Goal: Information Seeking & Learning: Check status

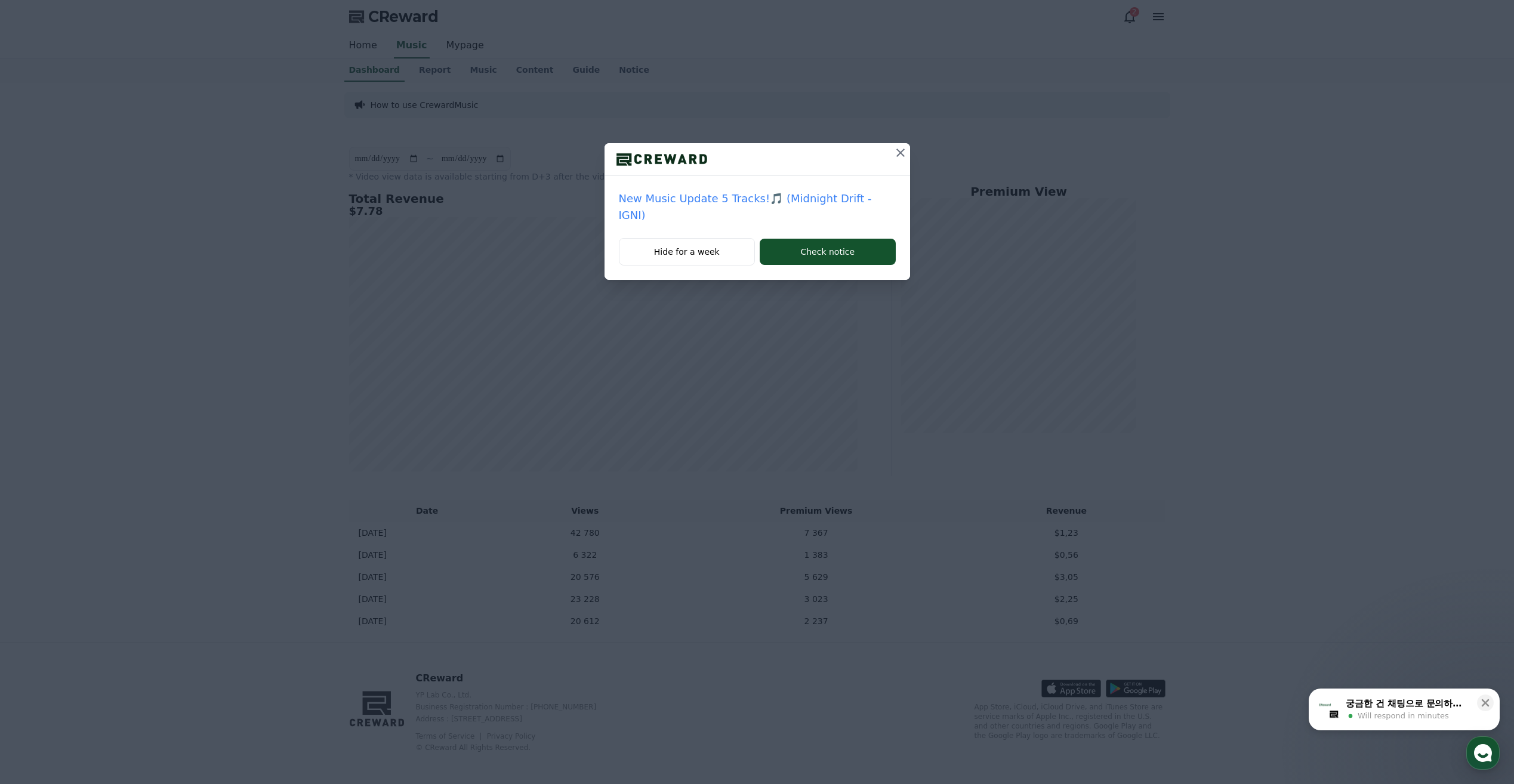
click at [896, 152] on icon at bounding box center [901, 153] width 8 height 8
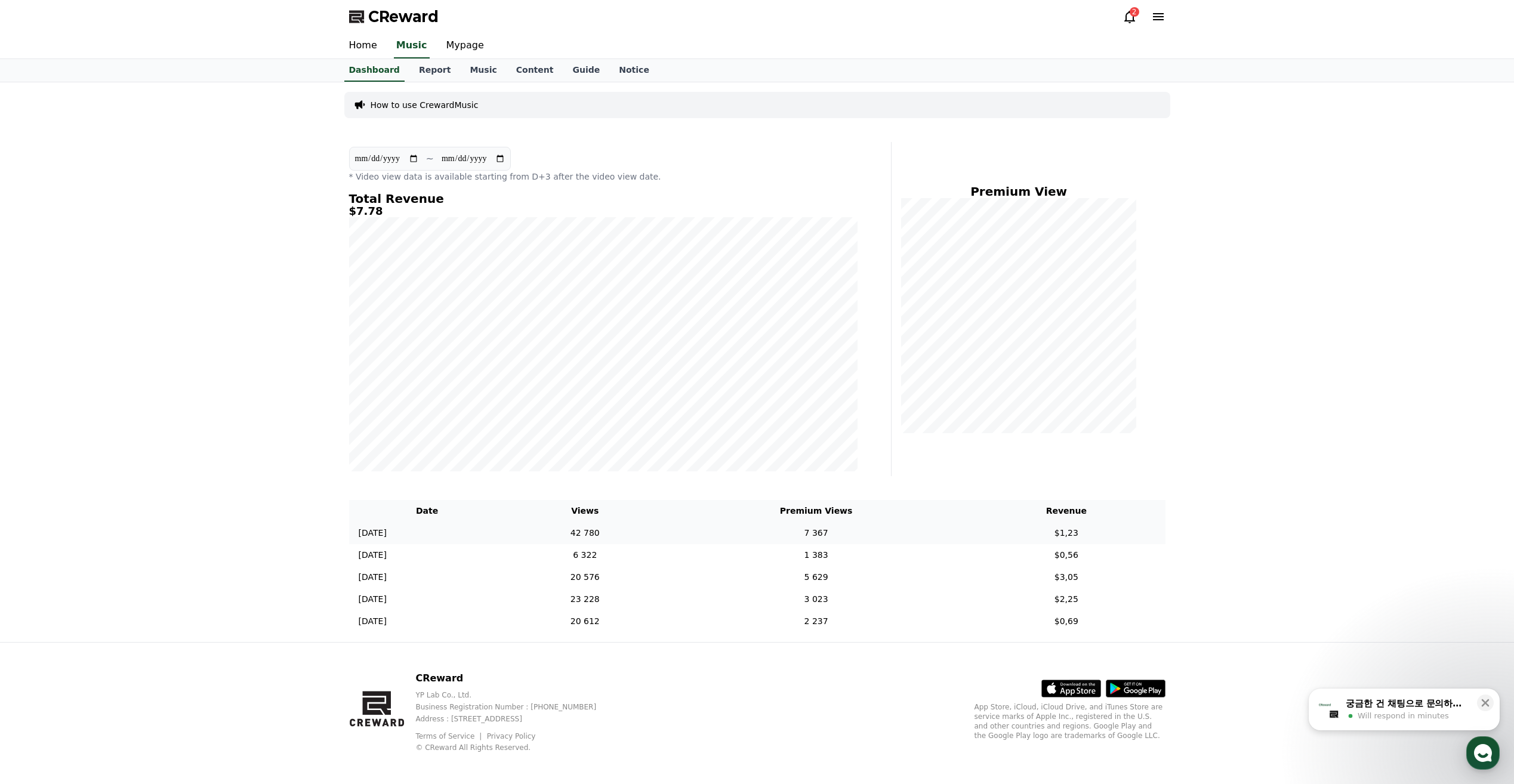
scroll to position [6, 0]
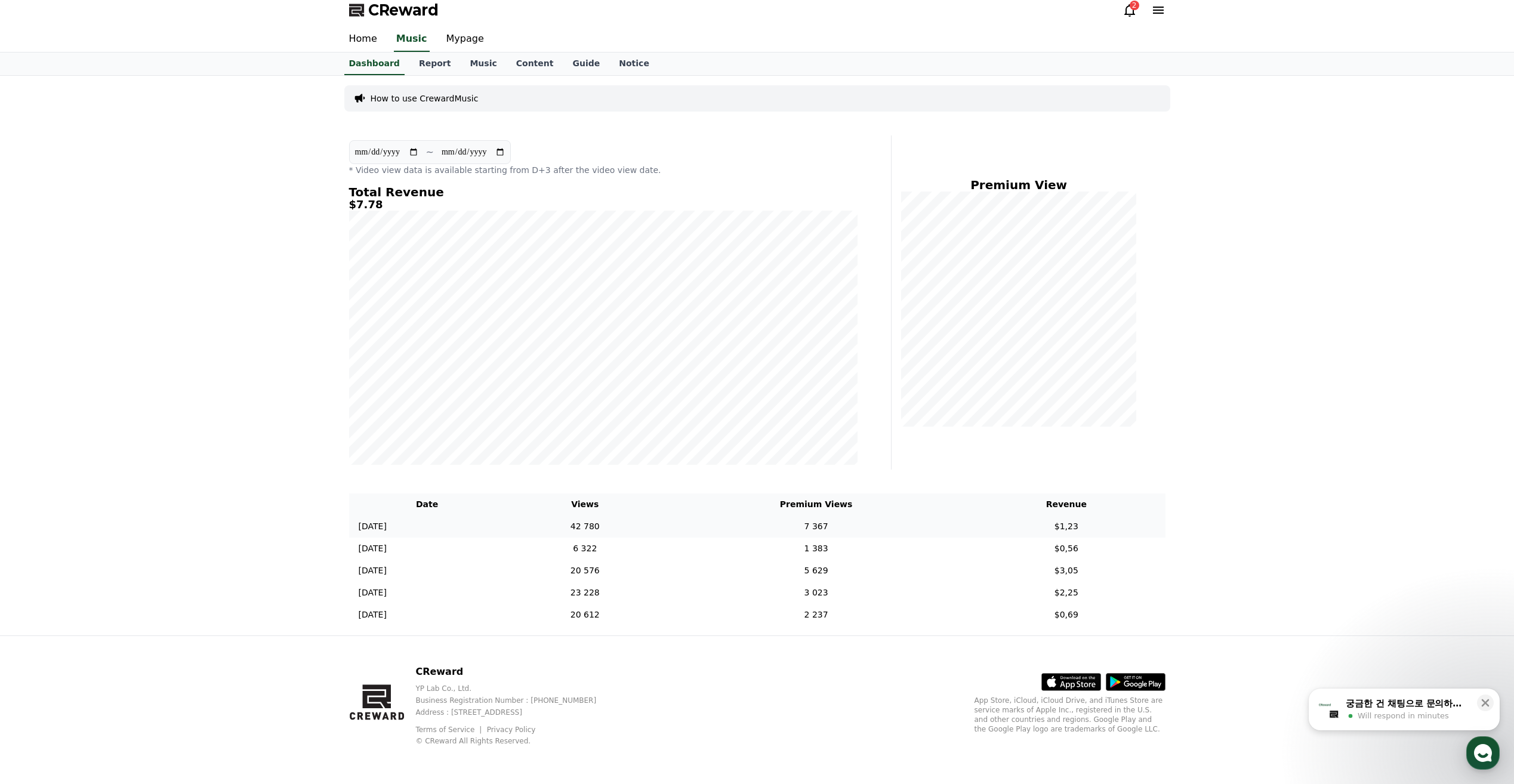
click at [834, 525] on td "7 367" at bounding box center [816, 526] width 303 height 22
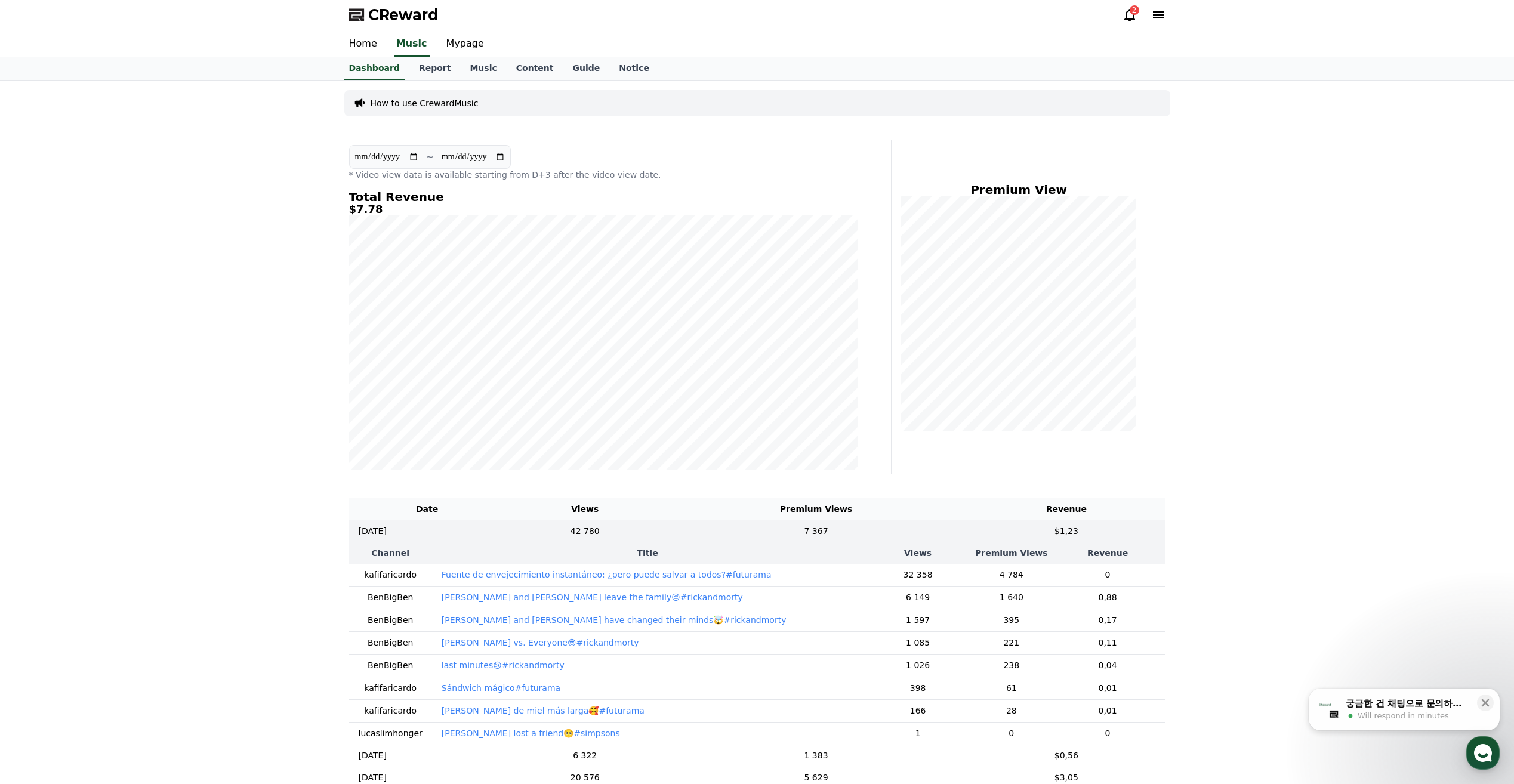
scroll to position [0, 0]
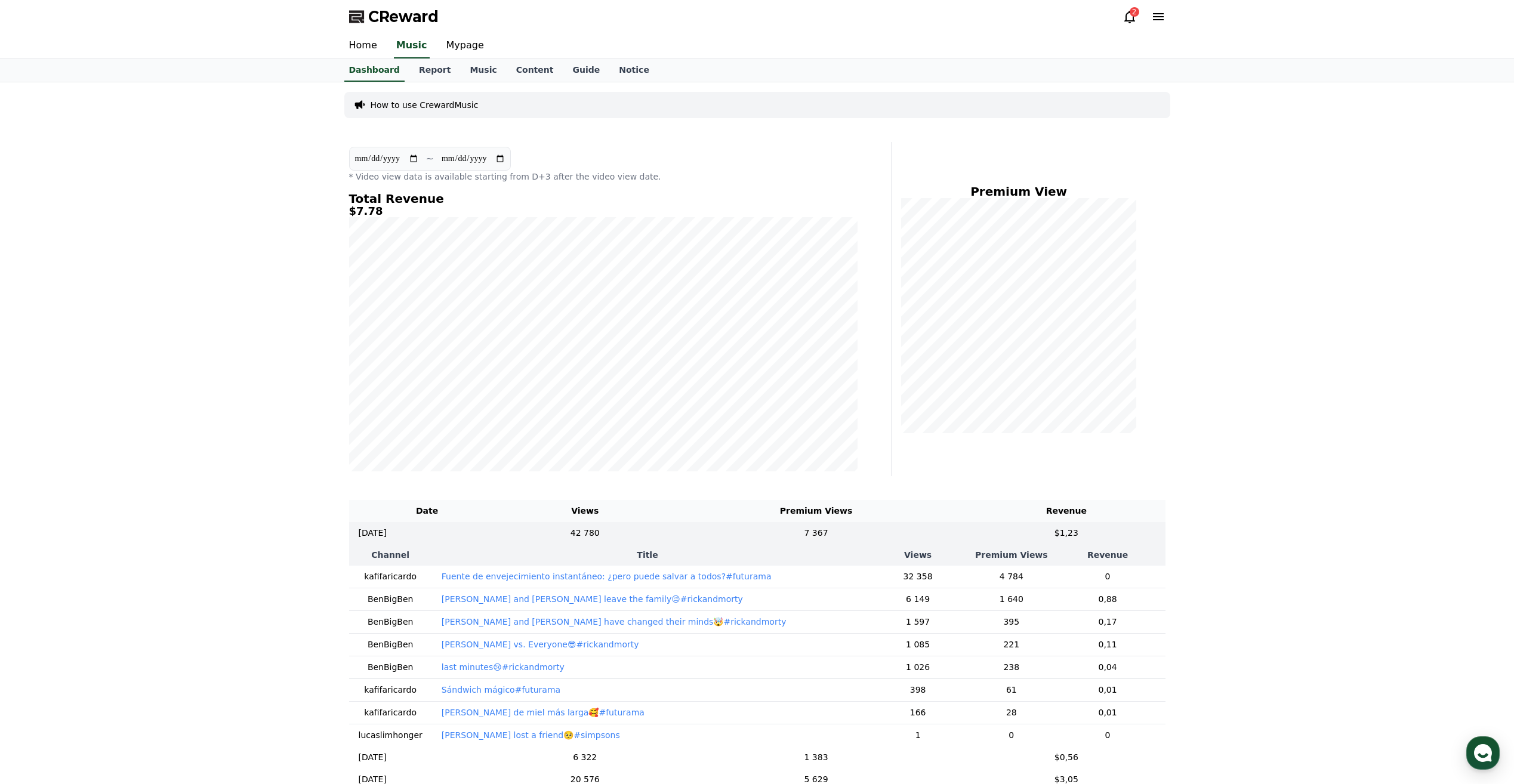
click at [1140, 22] on div "2" at bounding box center [1144, 17] width 43 height 14
click at [1129, 21] on icon at bounding box center [1129, 17] width 11 height 13
click at [1132, 16] on div "2" at bounding box center [1135, 12] width 10 height 10
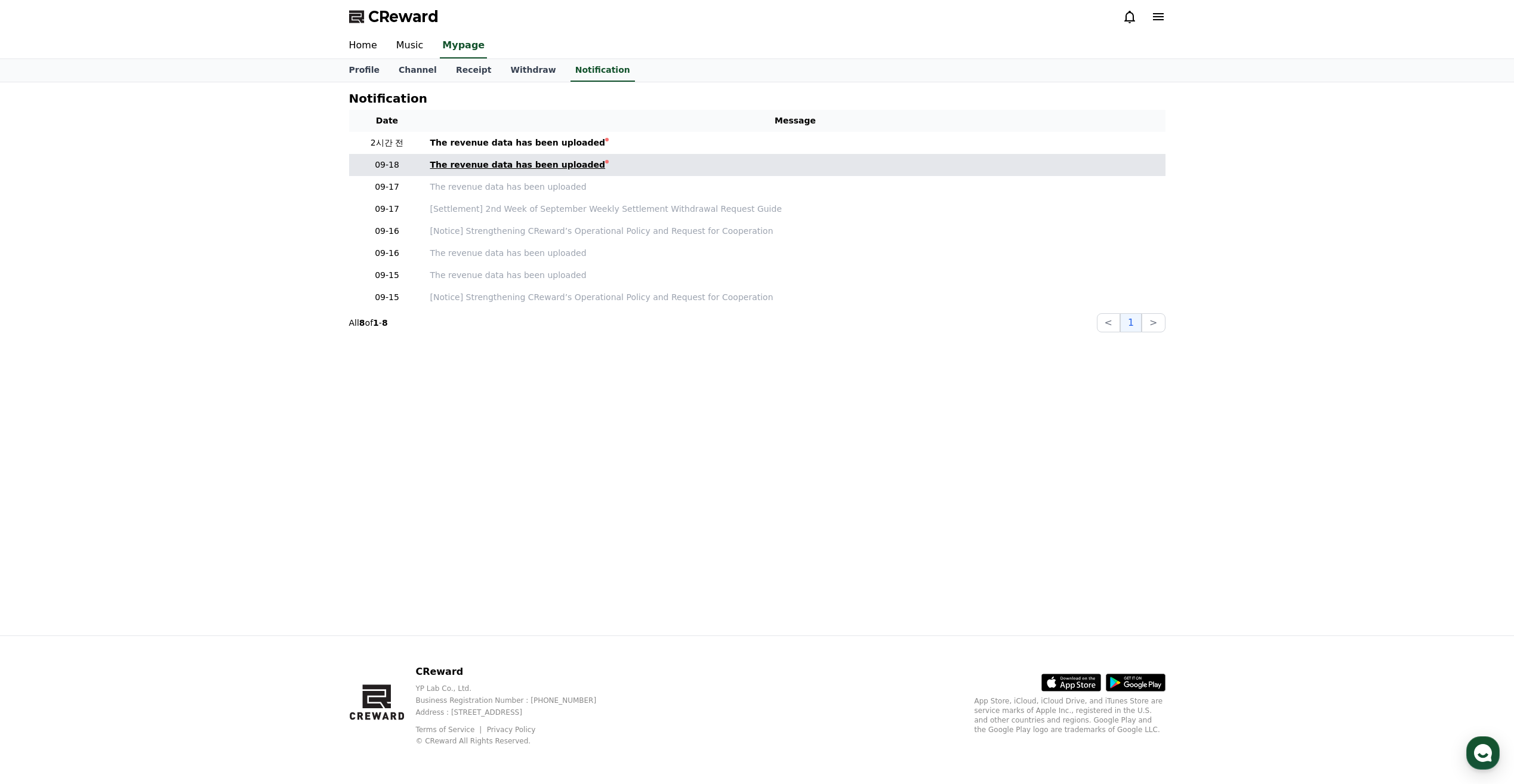
click at [478, 169] on div "The revenue data has been uploaded" at bounding box center [518, 165] width 176 height 13
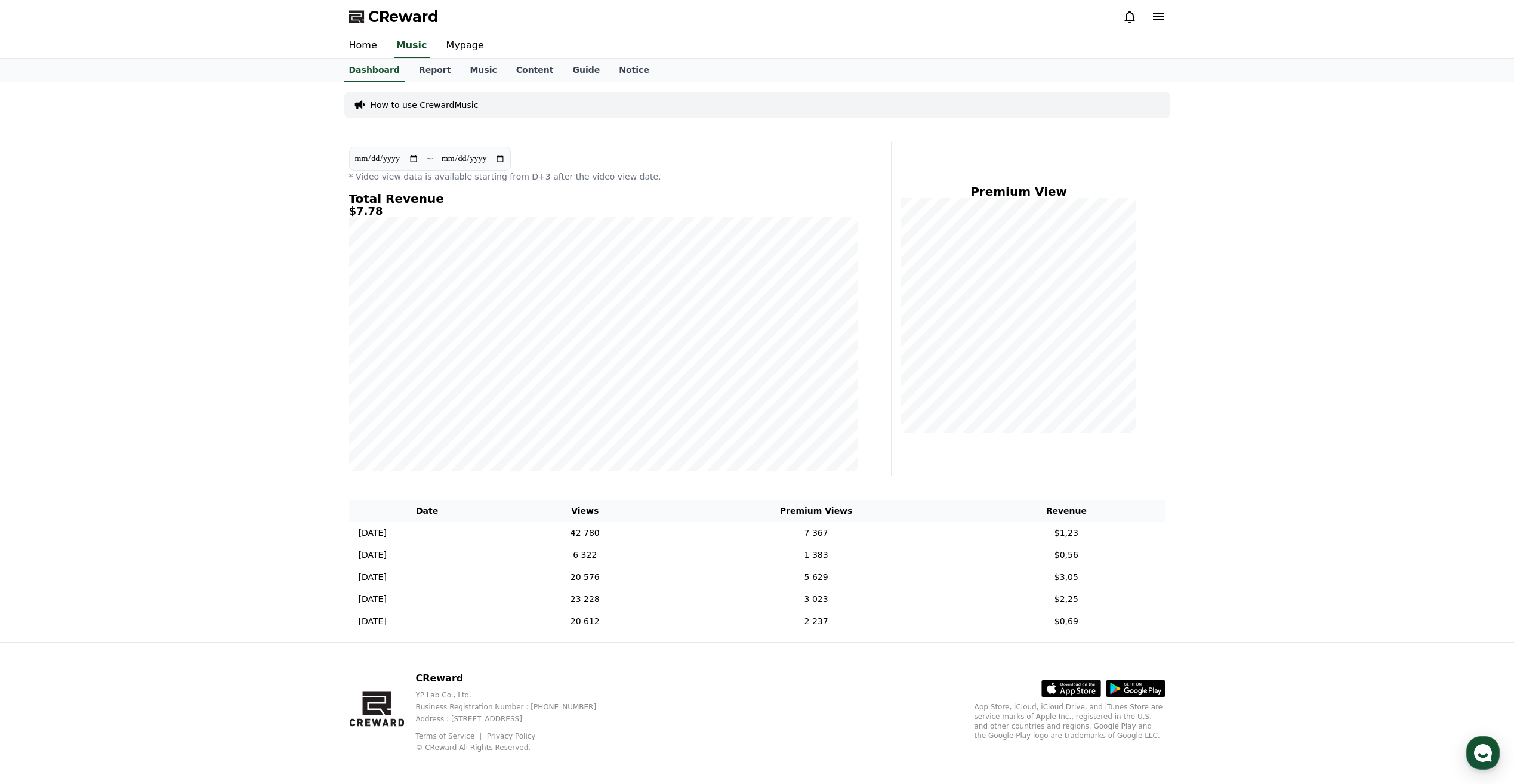
click at [1121, 21] on div "CReward" at bounding box center [757, 17] width 835 height 34
click at [1123, 20] on icon at bounding box center [1130, 17] width 14 height 14
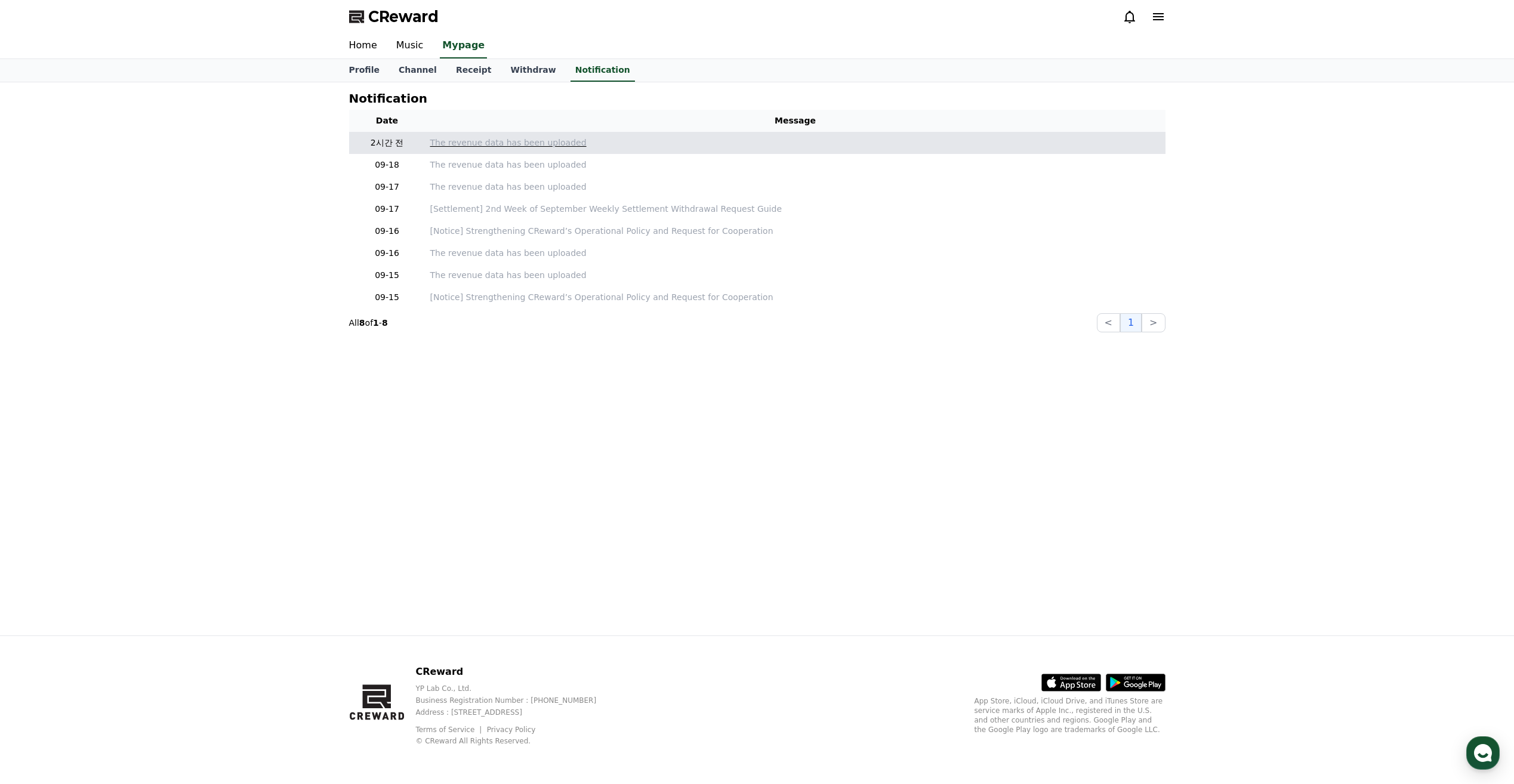
click at [554, 144] on p "The revenue data has been uploaded" at bounding box center [795, 143] width 731 height 13
